Goal: Entertainment & Leisure: Consume media (video, audio)

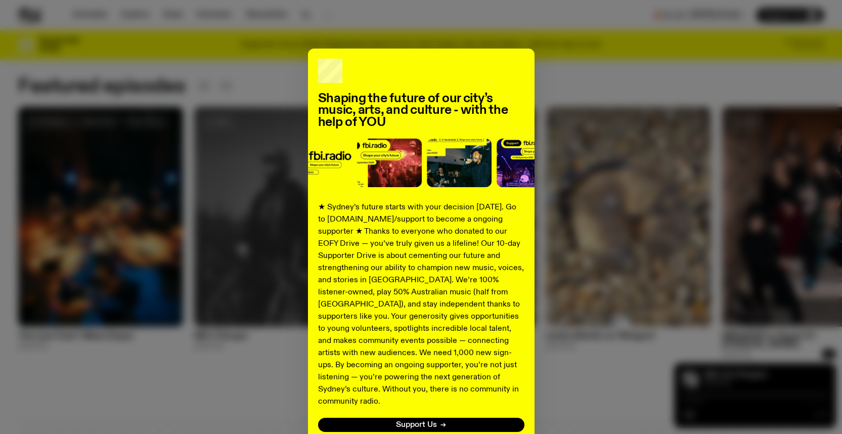
scroll to position [37, 0]
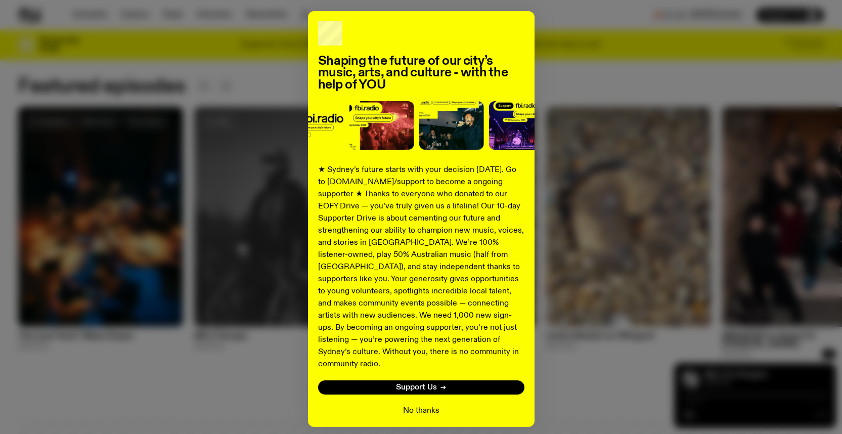
click at [418, 405] on button "No thanks" at bounding box center [421, 411] width 36 height 12
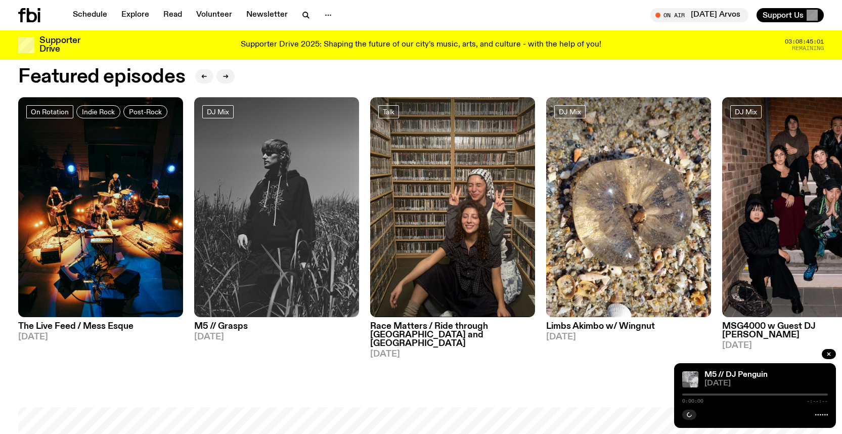
scroll to position [524, 0]
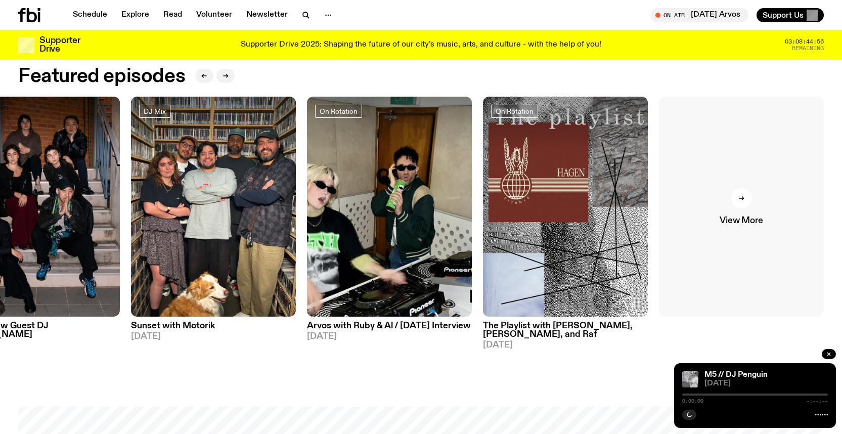
click at [746, 205] on div at bounding box center [741, 198] width 20 height 20
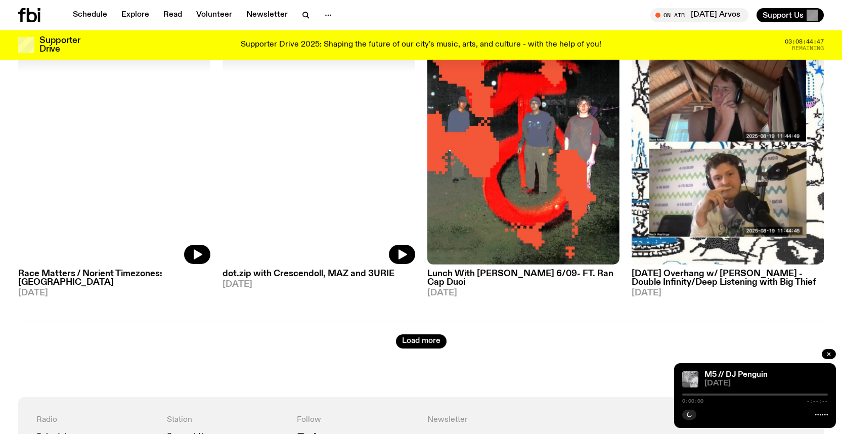
scroll to position [1733, 0]
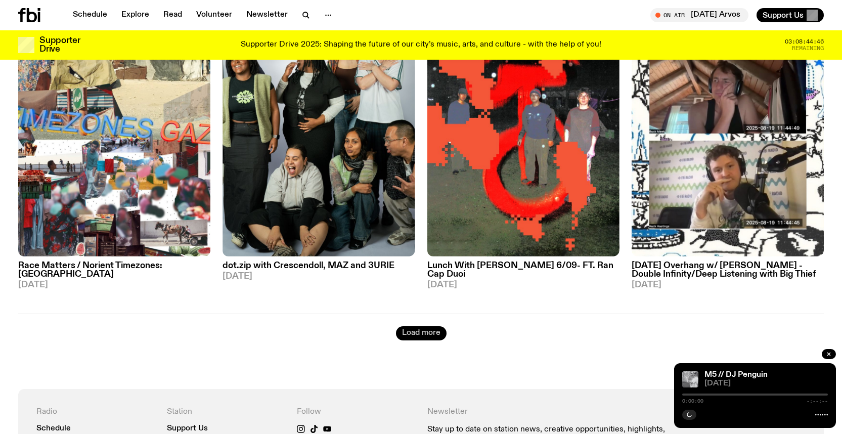
click at [433, 326] on button "Load more" at bounding box center [421, 333] width 51 height 14
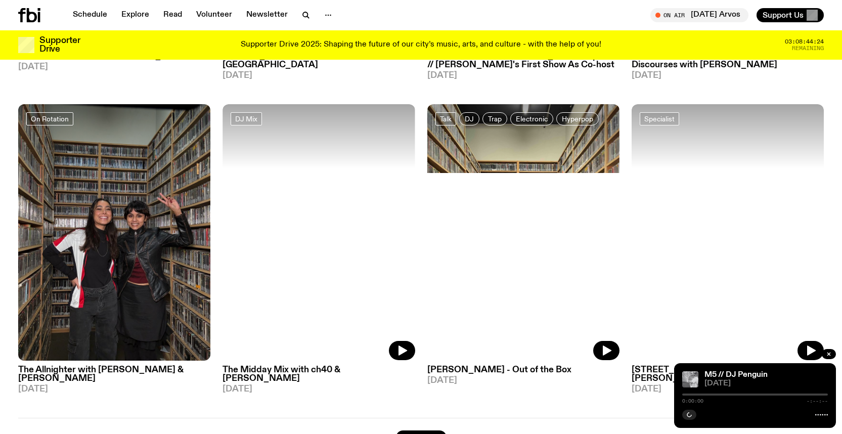
scroll to position [3575, 0]
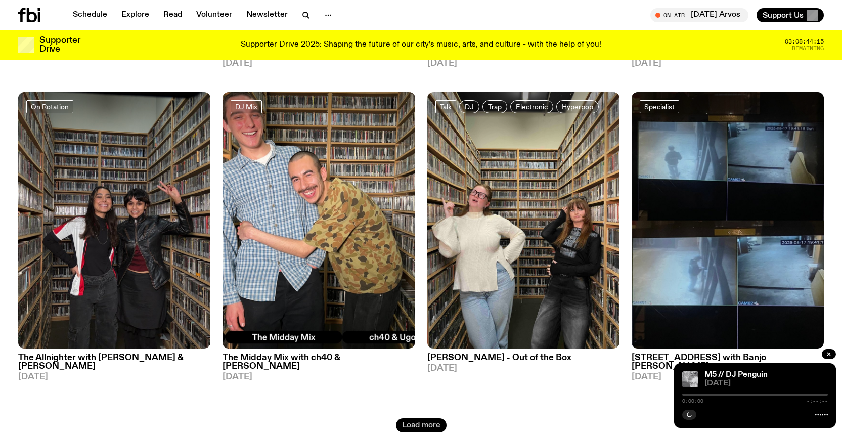
click at [402, 418] on button "Load more" at bounding box center [421, 425] width 51 height 14
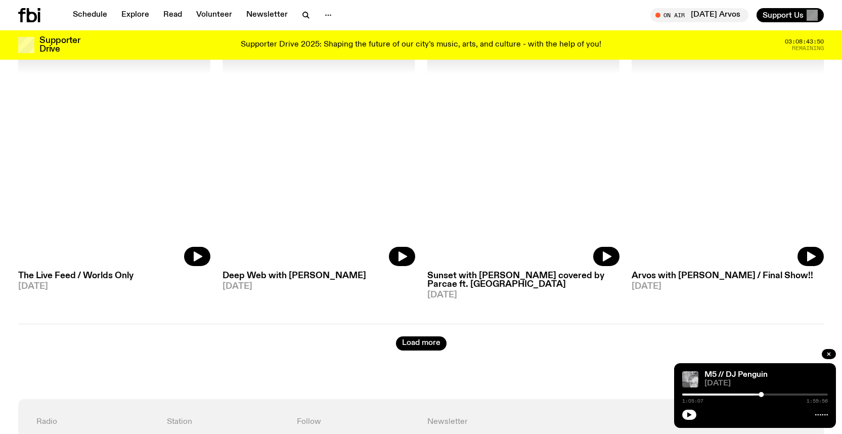
scroll to position [5566, 0]
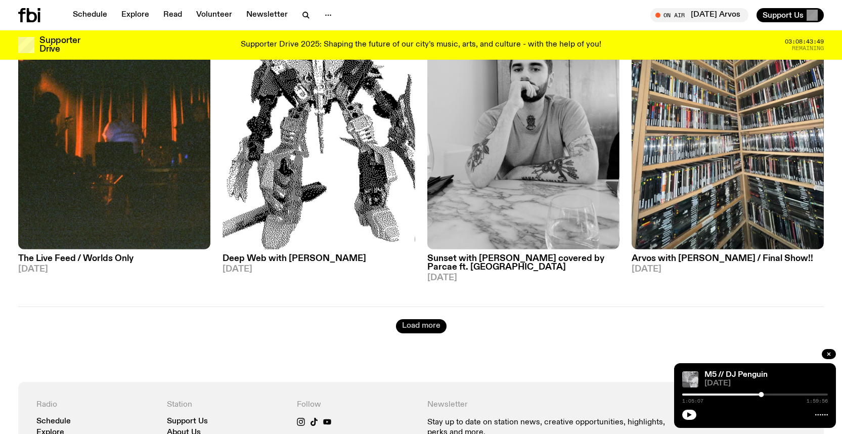
click at [432, 319] on button "Load more" at bounding box center [421, 326] width 51 height 14
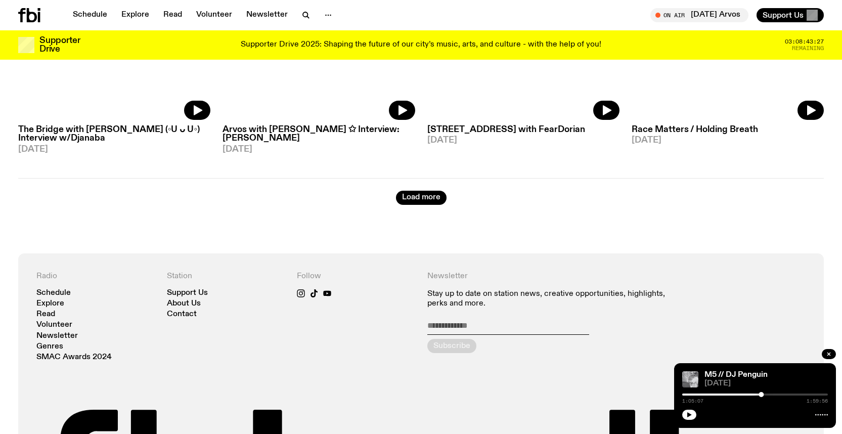
scroll to position [7567, 0]
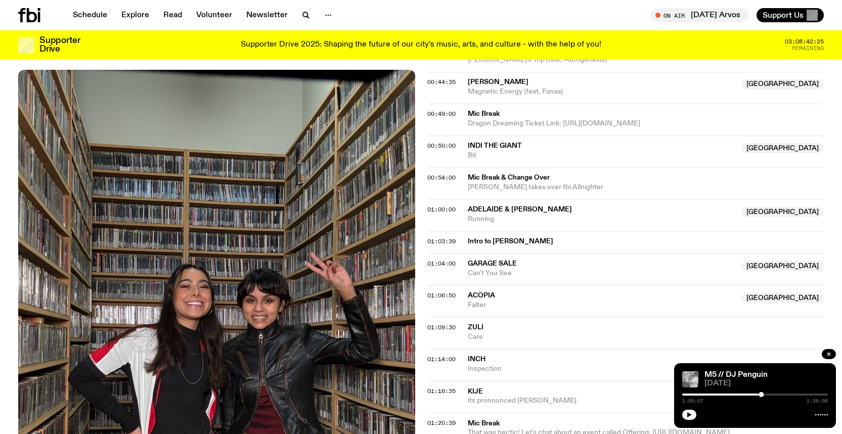
scroll to position [933, 0]
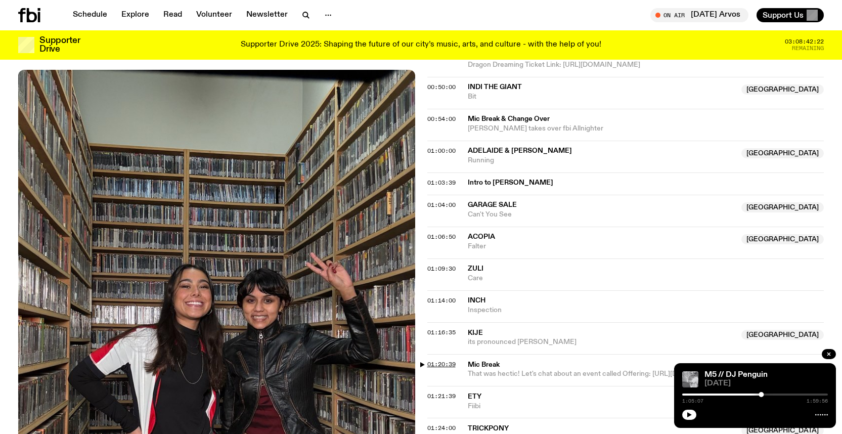
click at [428, 360] on span "01:20:39" at bounding box center [441, 364] width 28 height 8
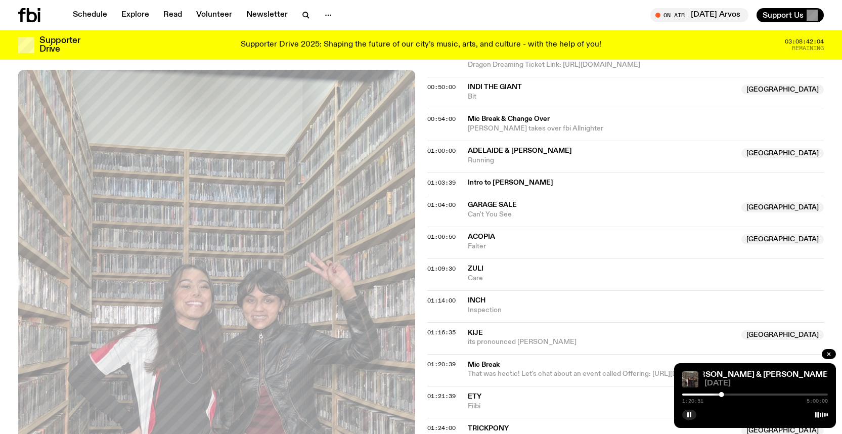
click at [716, 394] on div at bounding box center [649, 395] width 146 height 2
click at [723, 394] on div at bounding box center [755, 395] width 146 height 2
click at [723, 394] on div at bounding box center [723, 394] width 5 height 5
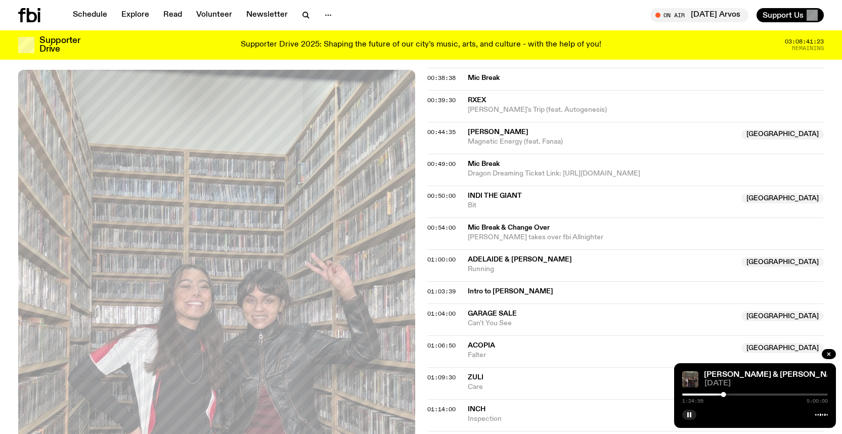
scroll to position [821, 0]
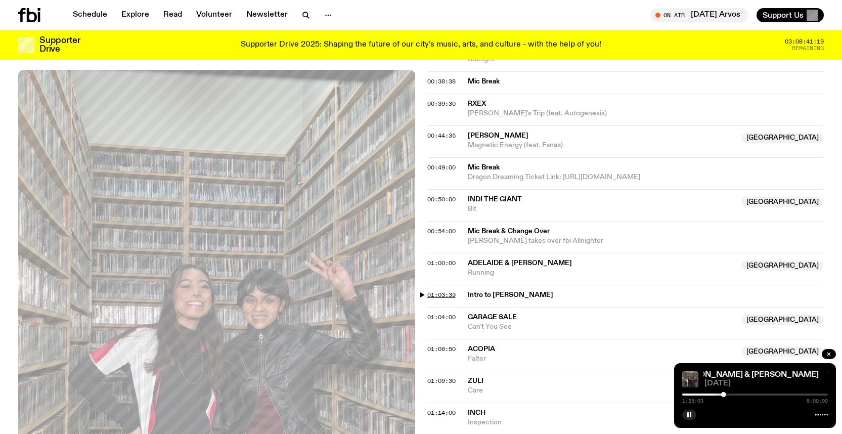
click at [430, 291] on span "01:03:39" at bounding box center [441, 295] width 28 height 8
click at [715, 394] on div at bounding box center [713, 394] width 5 height 5
click at [717, 394] on div at bounding box center [714, 394] width 5 height 5
click at [713, 394] on div at bounding box center [644, 395] width 146 height 2
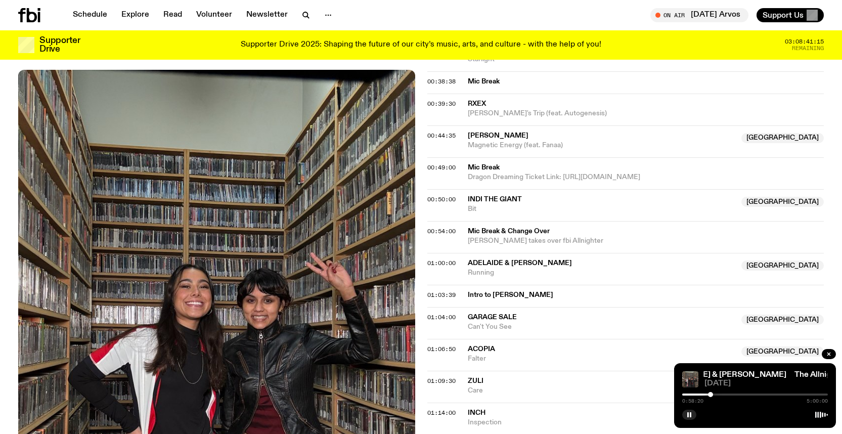
click at [711, 394] on div at bounding box center [710, 394] width 5 height 5
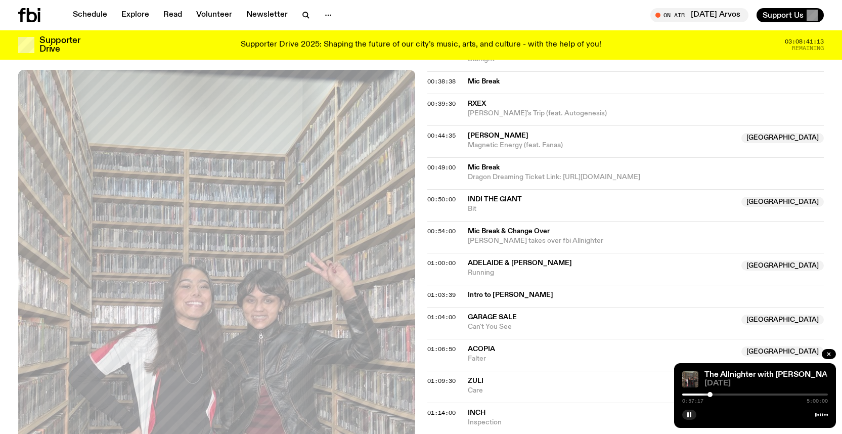
click at [710, 394] on div at bounding box center [710, 394] width 5 height 5
click at [713, 393] on div "0:57:18 5:00:00" at bounding box center [755, 398] width 146 height 12
click at [713, 393] on div "0:57:19 5:00:00" at bounding box center [755, 398] width 146 height 12
click at [711, 394] on div at bounding box center [710, 394] width 5 height 5
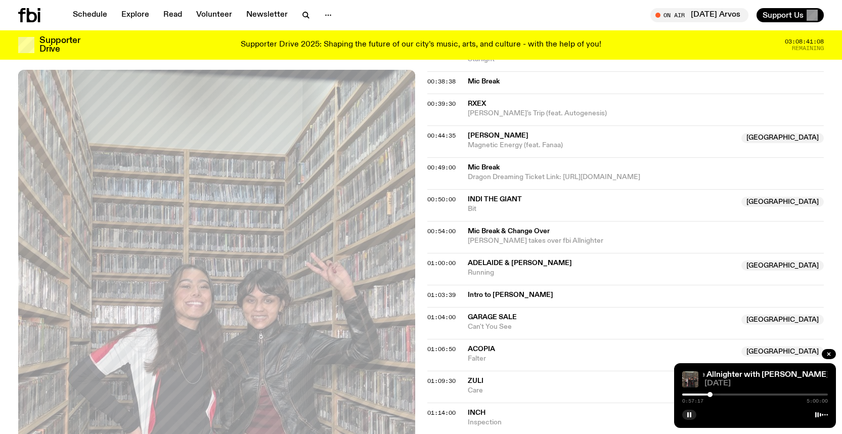
click at [710, 394] on div at bounding box center [710, 394] width 5 height 5
click at [713, 394] on div at bounding box center [755, 395] width 146 height 2
click at [715, 395] on div at bounding box center [713, 394] width 5 height 5
click at [717, 395] on div at bounding box center [715, 394] width 5 height 5
click at [719, 395] on div at bounding box center [718, 394] width 5 height 5
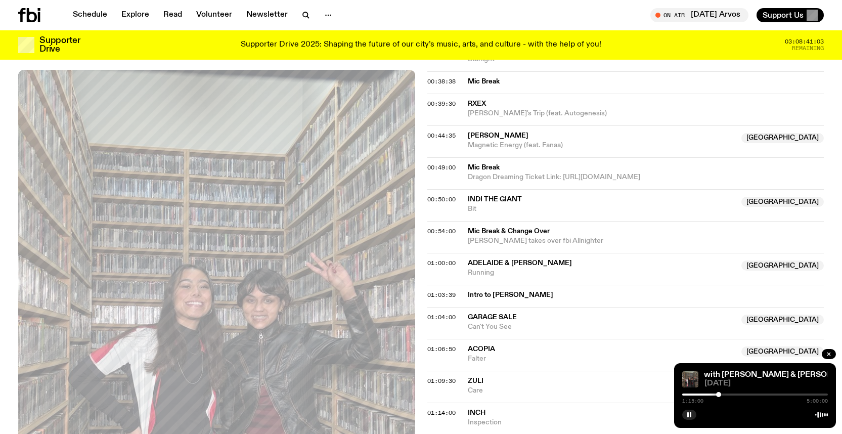
click at [719, 395] on div at bounding box center [718, 394] width 5 height 5
click at [716, 395] on div at bounding box center [718, 394] width 5 height 5
click at [714, 395] on div at bounding box center [715, 394] width 5 height 5
click at [713, 395] on div at bounding box center [714, 394] width 5 height 5
click at [714, 394] on div at bounding box center [713, 394] width 5 height 5
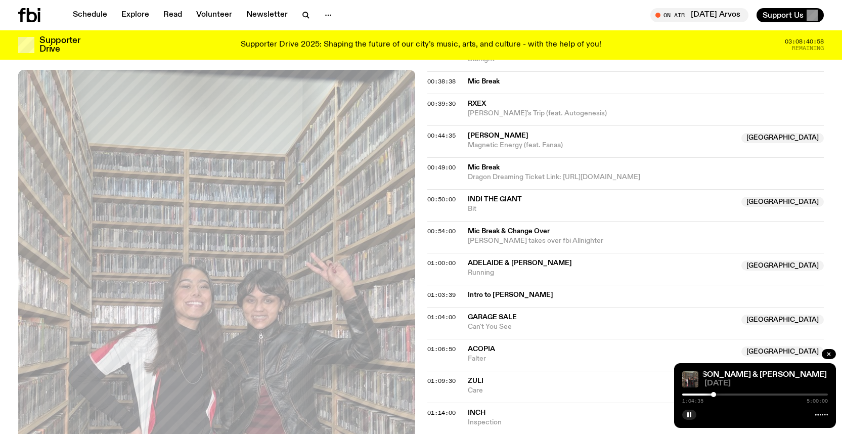
click at [714, 394] on div at bounding box center [713, 394] width 5 height 5
click at [714, 394] on div at bounding box center [714, 394] width 5 height 5
click at [714, 394] on div at bounding box center [713, 394] width 5 height 5
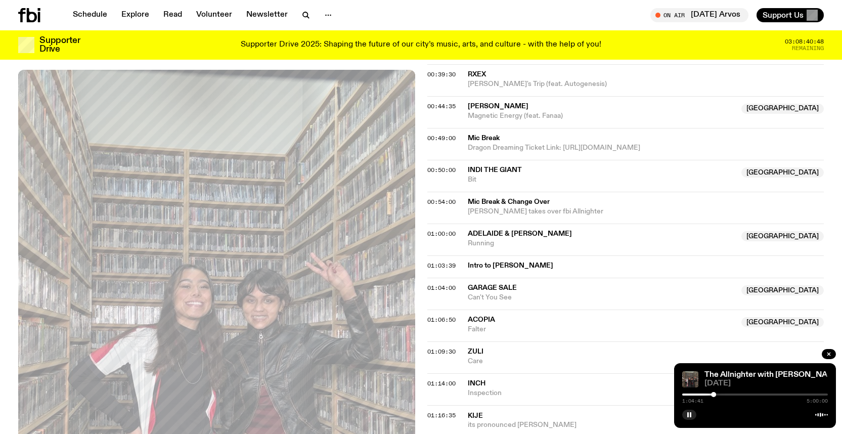
scroll to position [857, 0]
